Goal: Information Seeking & Learning: Understand process/instructions

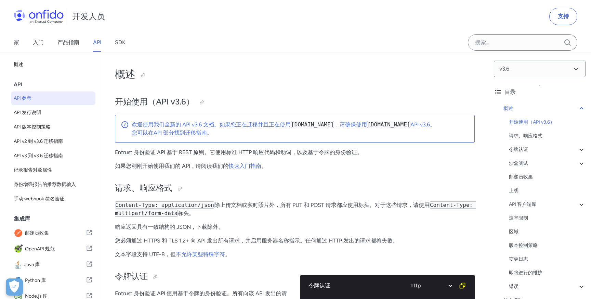
select select "http"
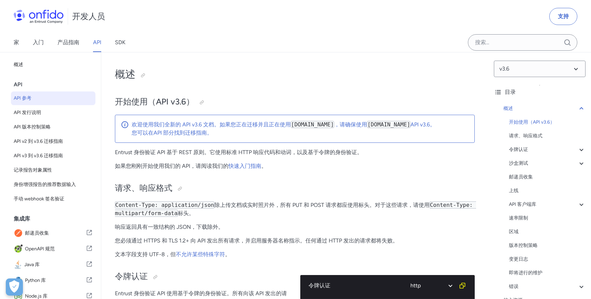
select select "http"
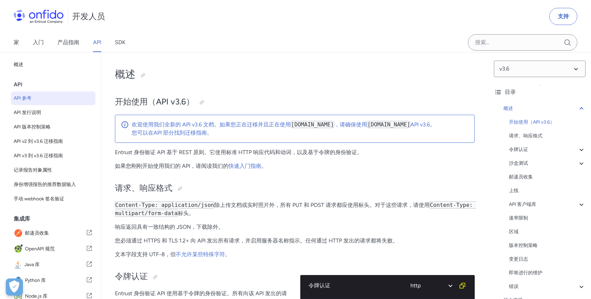
select select "http"
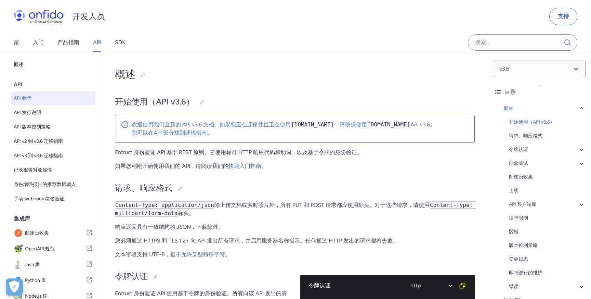
select select "http"
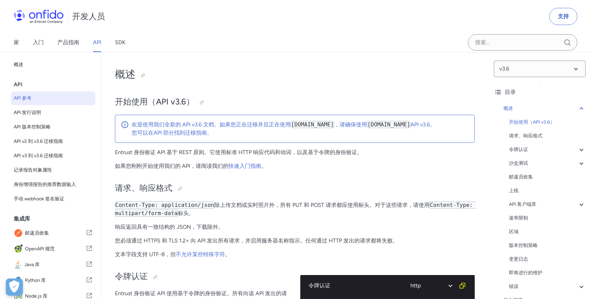
select select "http"
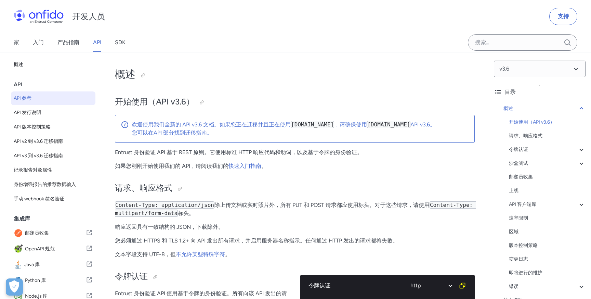
select select "http"
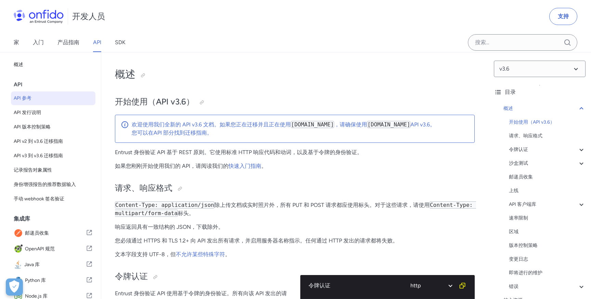
select select "http"
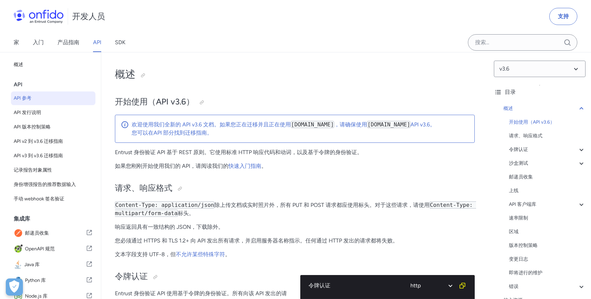
select select "http"
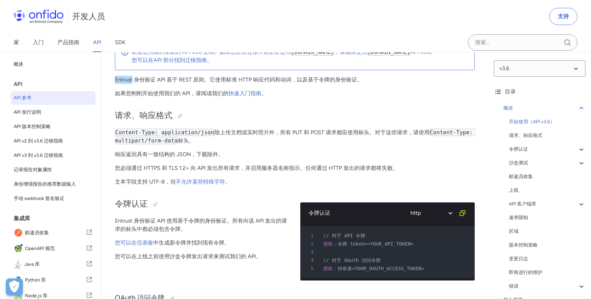
scroll to position [79, 0]
